Goal: Task Accomplishment & Management: Complete application form

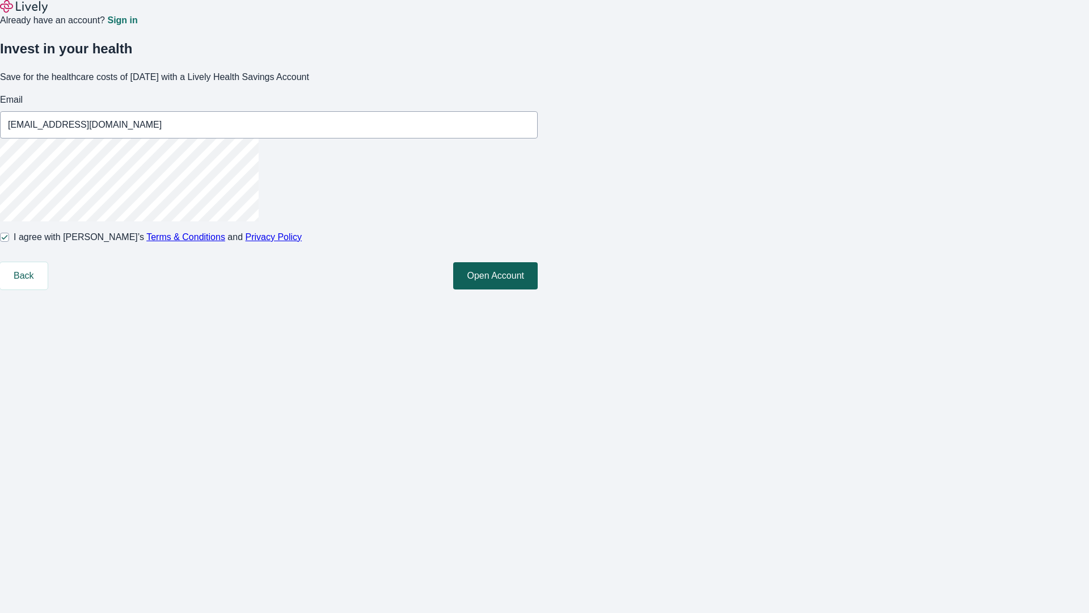
click at [538, 289] on button "Open Account" at bounding box center [495, 275] width 85 height 27
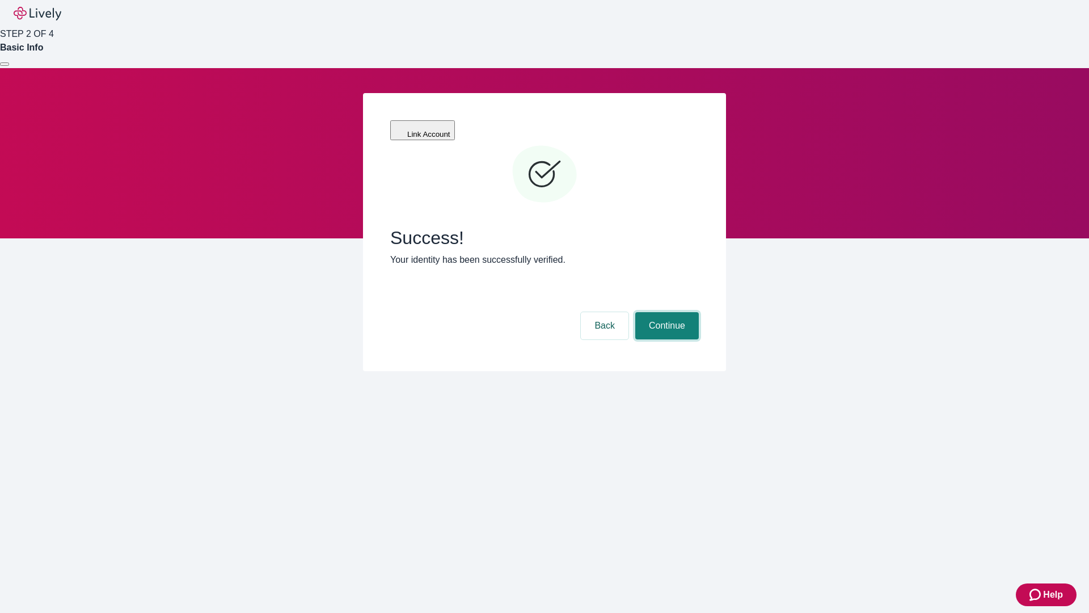
click at [665, 312] on button "Continue" at bounding box center [667, 325] width 64 height 27
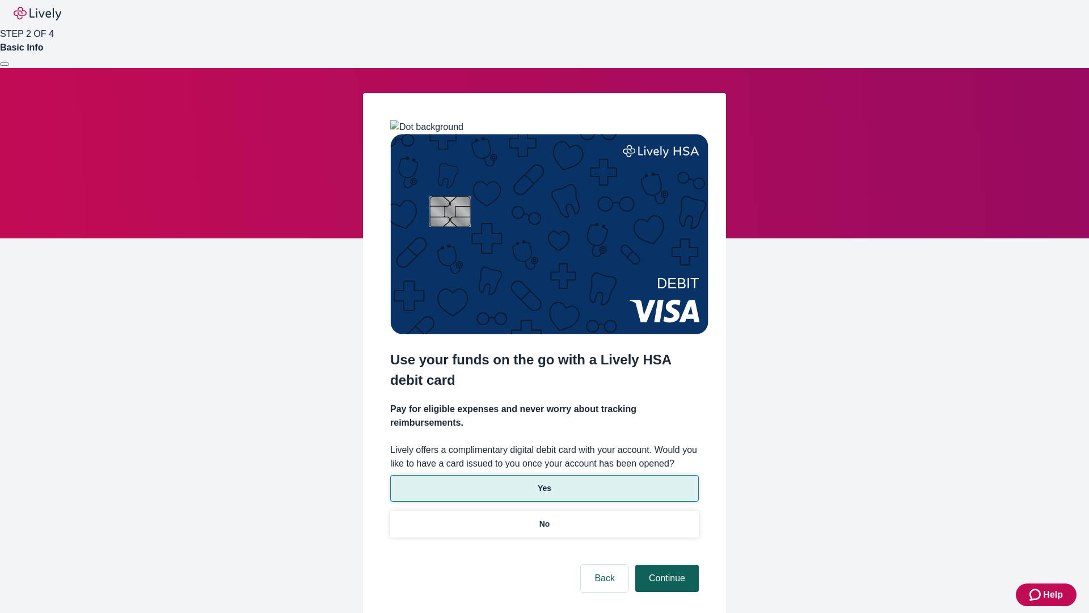
click at [544, 482] on p "Yes" at bounding box center [545, 488] width 14 height 12
click at [665, 564] on button "Continue" at bounding box center [667, 577] width 64 height 27
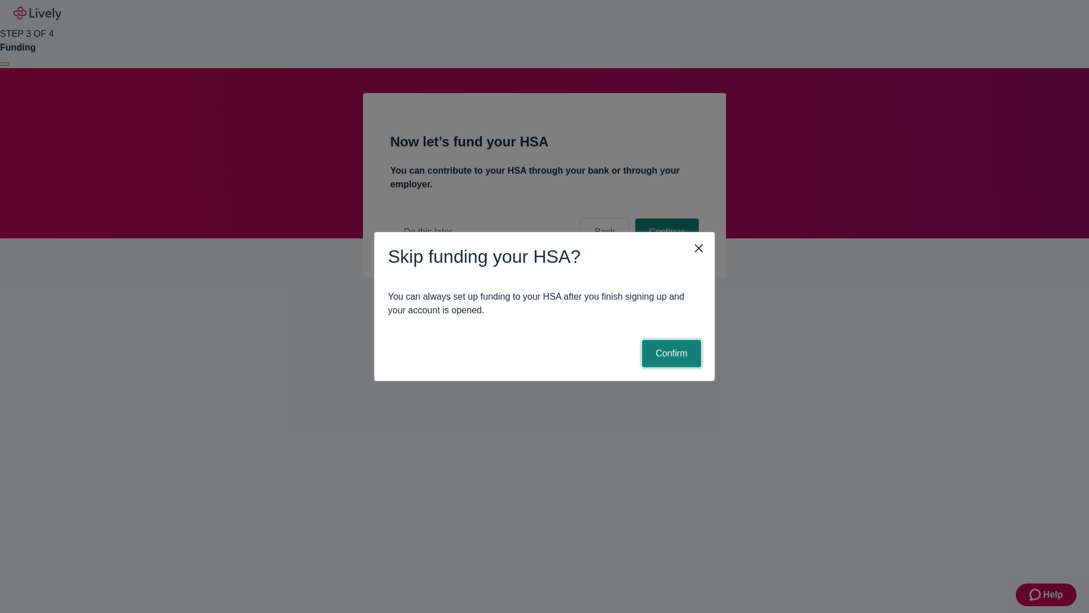
click at [670, 353] on button "Confirm" at bounding box center [671, 353] width 59 height 27
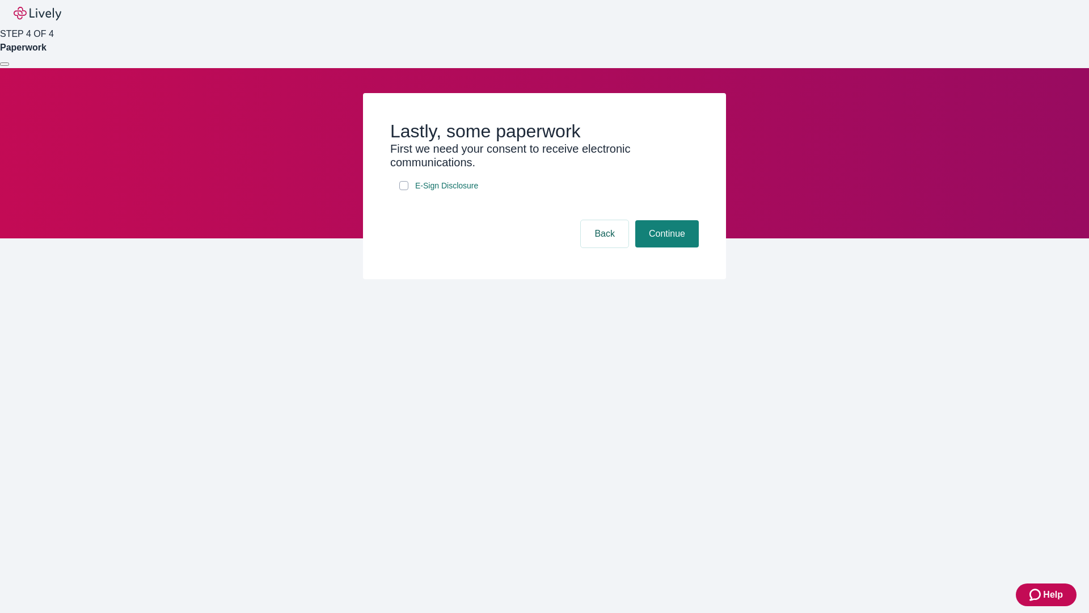
click at [404, 190] on input "E-Sign Disclosure" at bounding box center [403, 185] width 9 height 9
checkbox input "true"
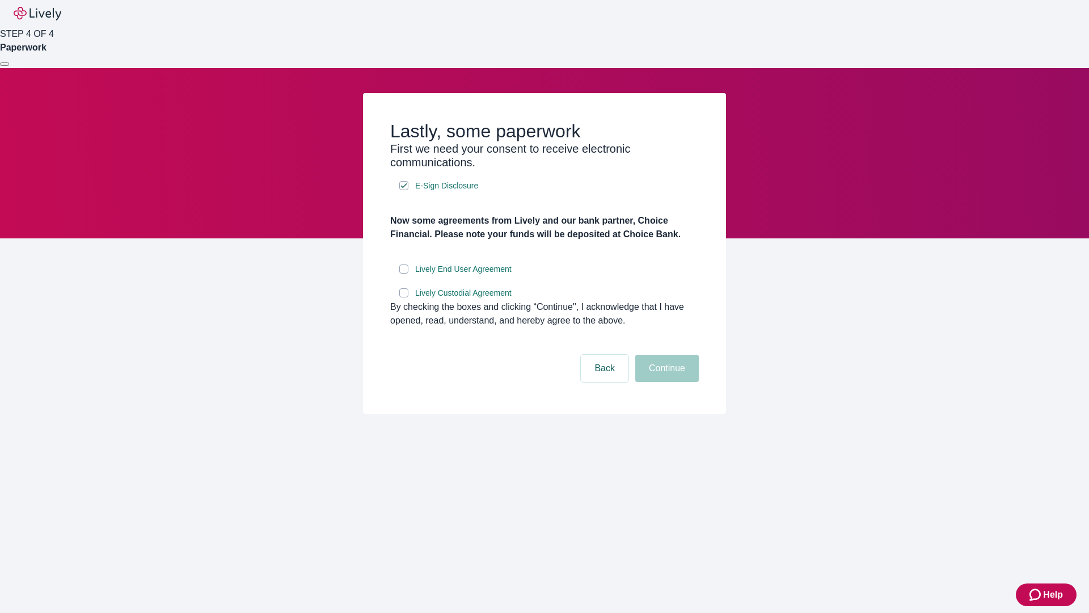
click at [404, 273] on input "Lively End User Agreement" at bounding box center [403, 268] width 9 height 9
checkbox input "true"
click at [404, 297] on input "Lively Custodial Agreement" at bounding box center [403, 292] width 9 height 9
checkbox input "true"
click at [665, 382] on button "Continue" at bounding box center [667, 368] width 64 height 27
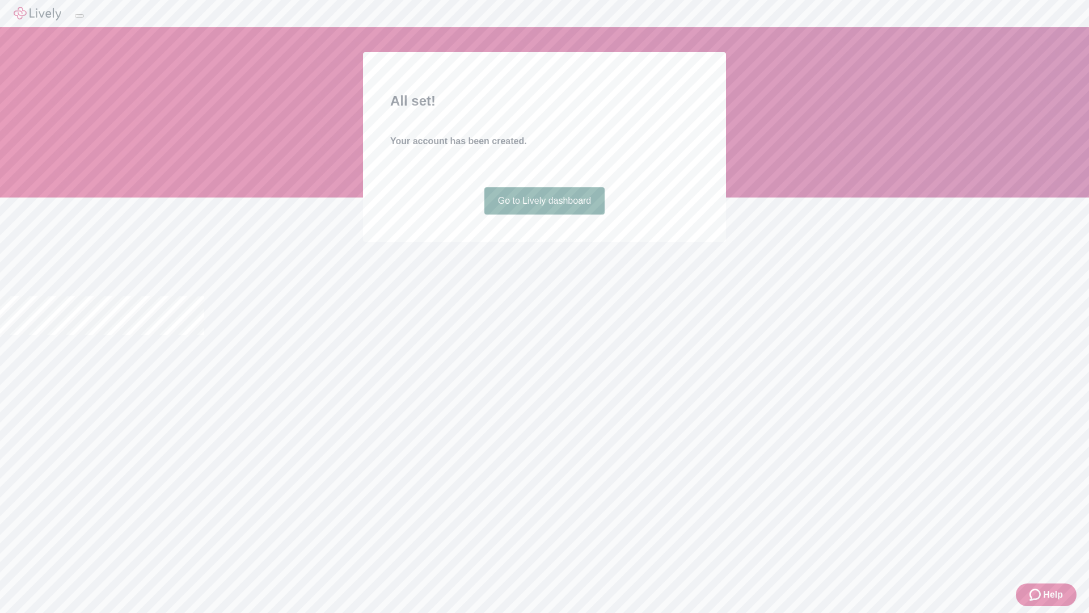
click at [544, 214] on link "Go to Lively dashboard" at bounding box center [544, 200] width 121 height 27
